Goal: Find specific page/section

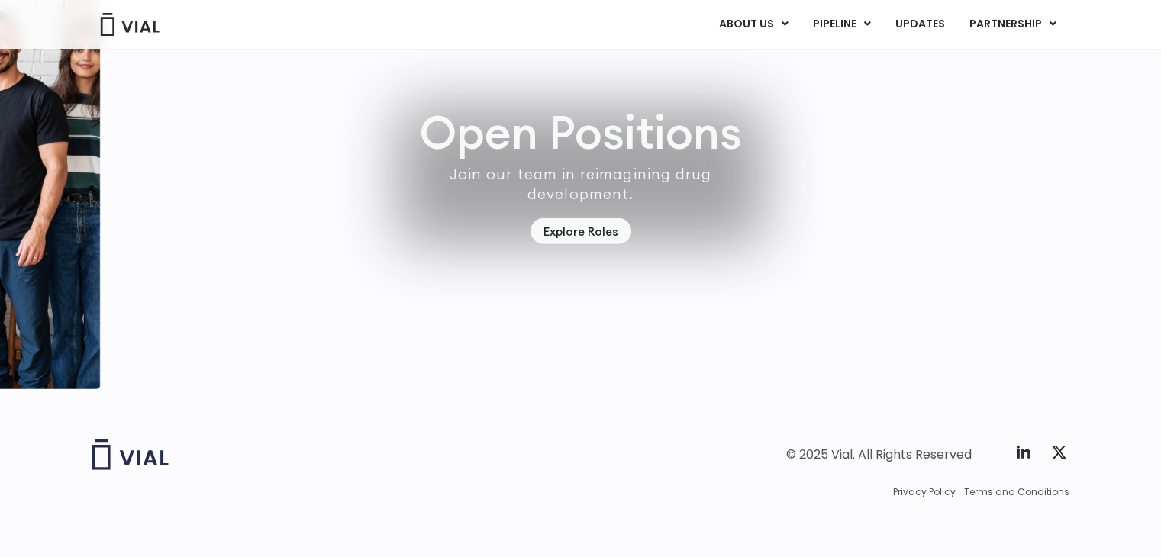
scroll to position [4332, 0]
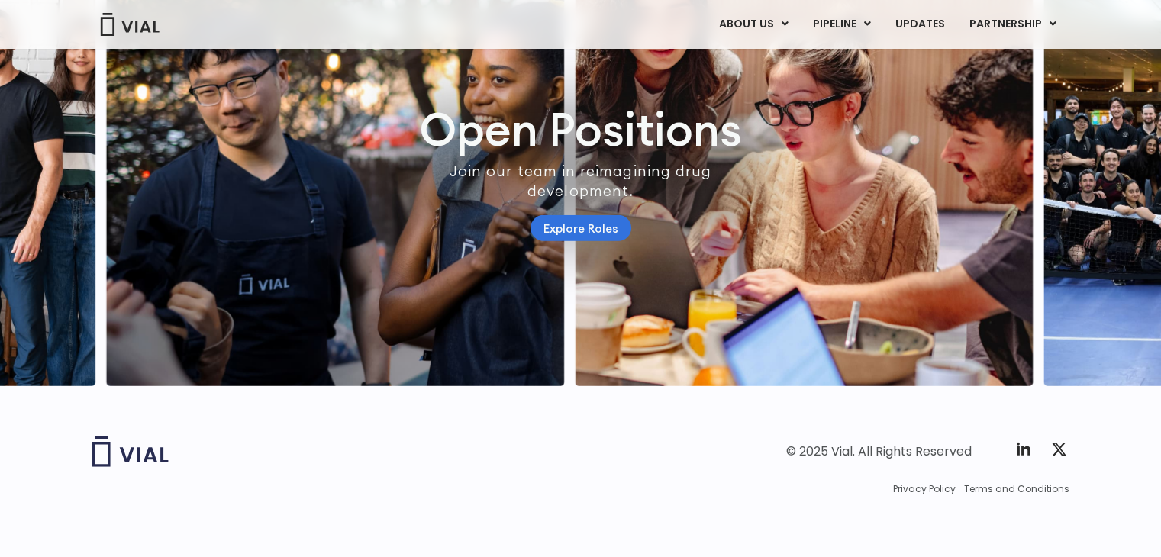
click at [584, 242] on link "Explore Roles" at bounding box center [580, 228] width 101 height 27
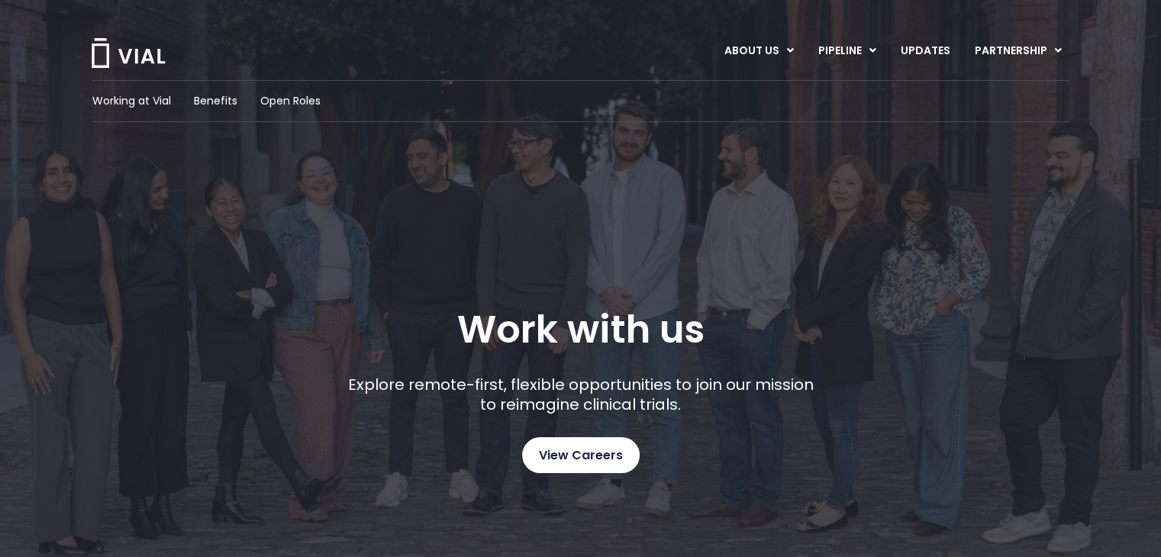
click at [562, 462] on span "View Careers" at bounding box center [581, 456] width 84 height 20
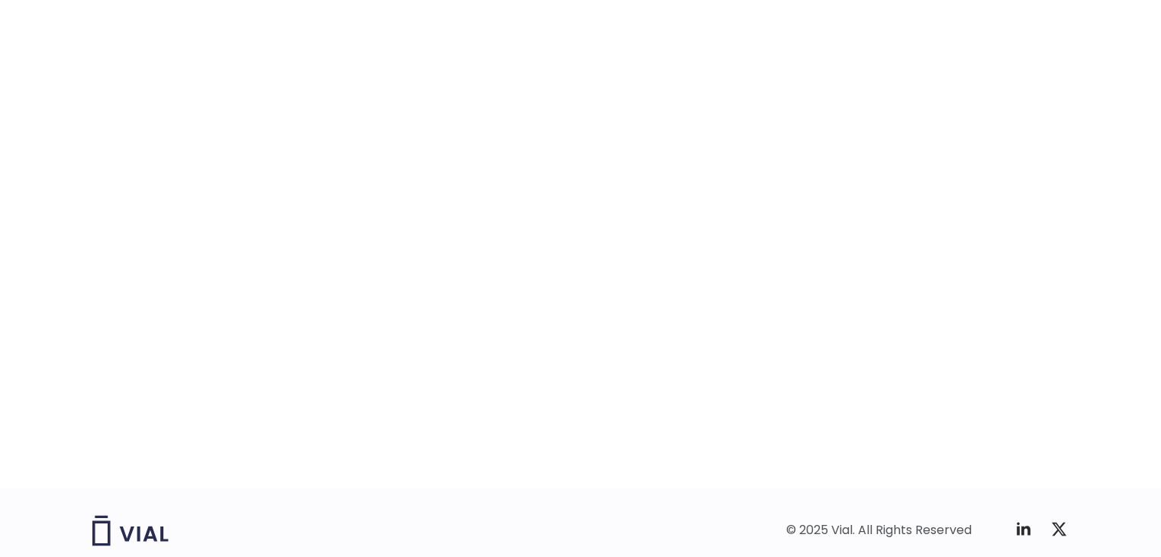
scroll to position [2301, 0]
